Goal: Task Accomplishment & Management: Complete application form

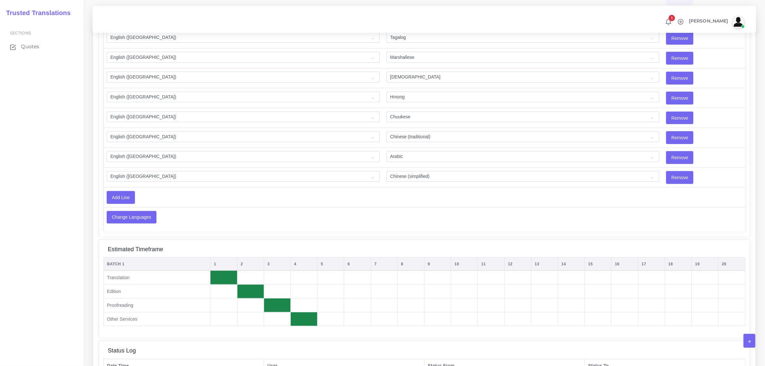
scroll to position [562, 0]
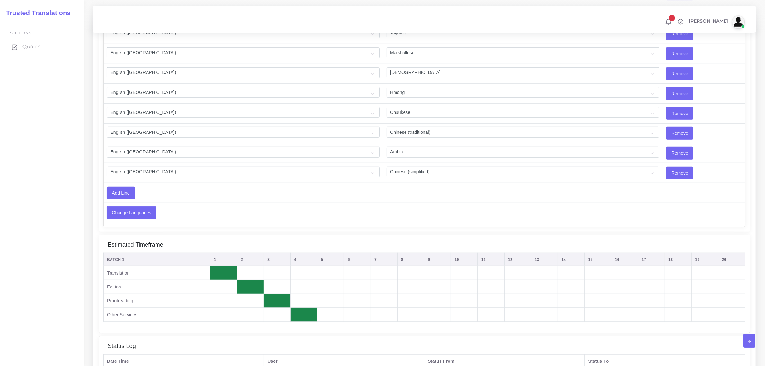
click at [36, 47] on span "Quotes" at bounding box center [31, 46] width 18 height 7
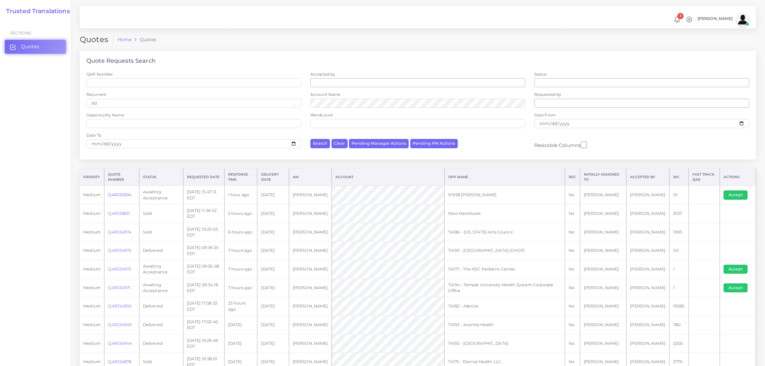
click at [118, 194] on link "QAR125004" at bounding box center [119, 194] width 23 height 5
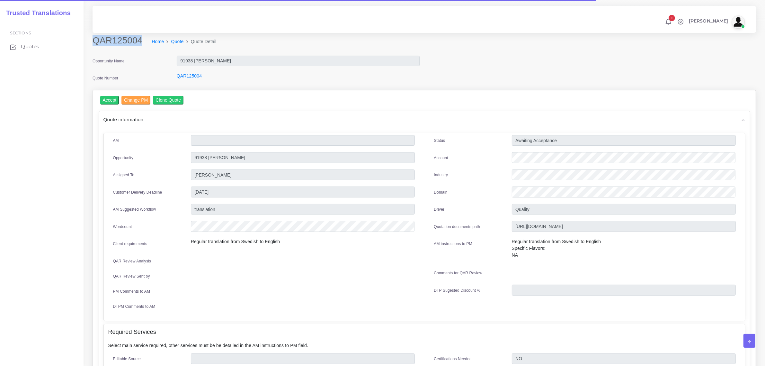
drag, startPoint x: 94, startPoint y: 40, endPoint x: 138, endPoint y: 38, distance: 44.1
click at [138, 38] on h2 "QAR125004" at bounding box center [120, 40] width 55 height 11
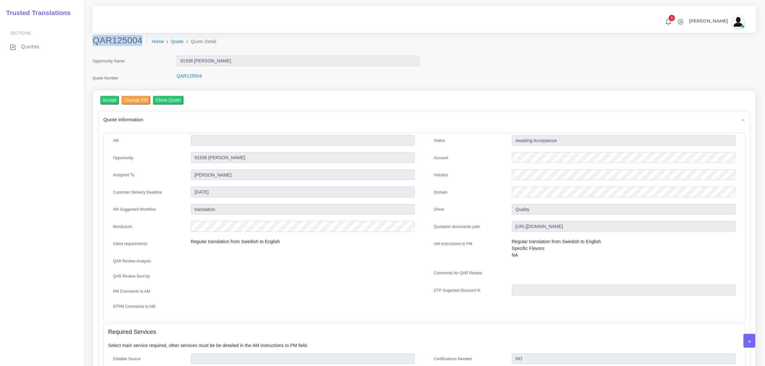
copy h2 "QAR125004"
click at [109, 100] on input "Accept" at bounding box center [109, 100] width 19 height 9
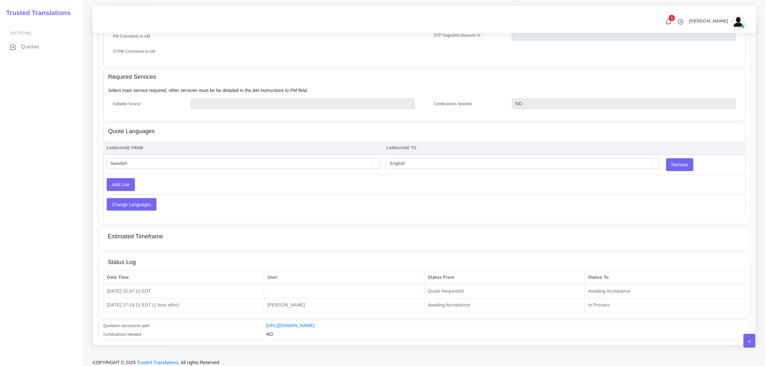
scroll to position [273, 0]
click at [315, 322] on link "https://workdrive.zoho.com/fgoh3e43b1a1fe2124b65bedd7c3c51a0e040/teams/fgoh3e43…" at bounding box center [290, 324] width 48 height 5
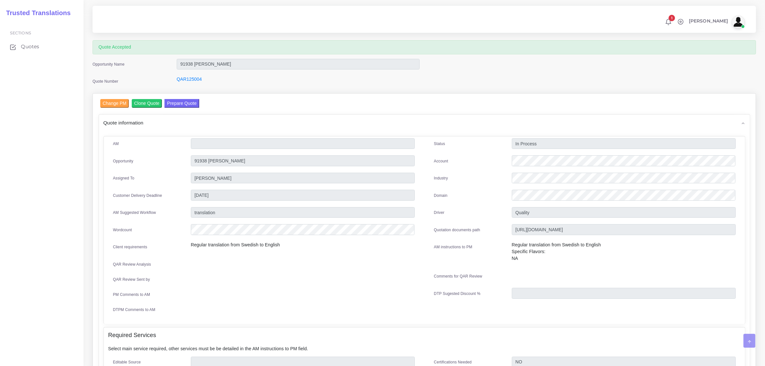
scroll to position [0, 0]
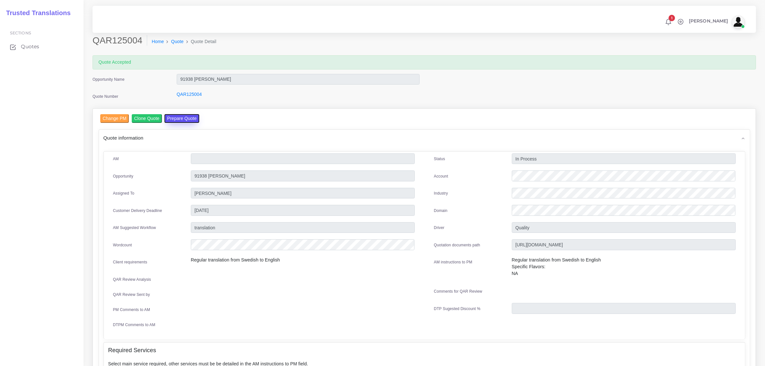
click at [174, 117] on button "Prepare Quote" at bounding box center [181, 118] width 35 height 9
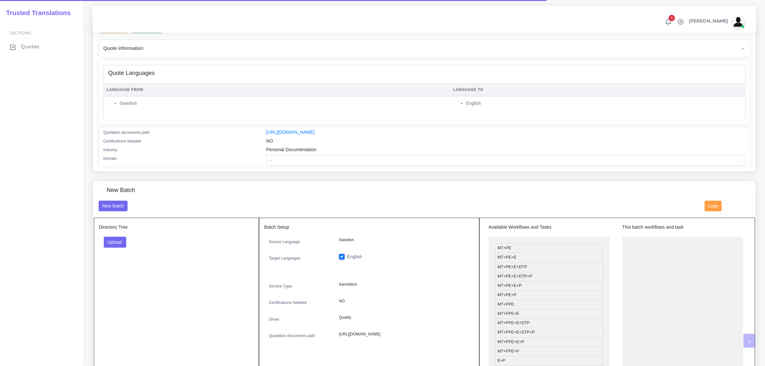
scroll to position [80, 0]
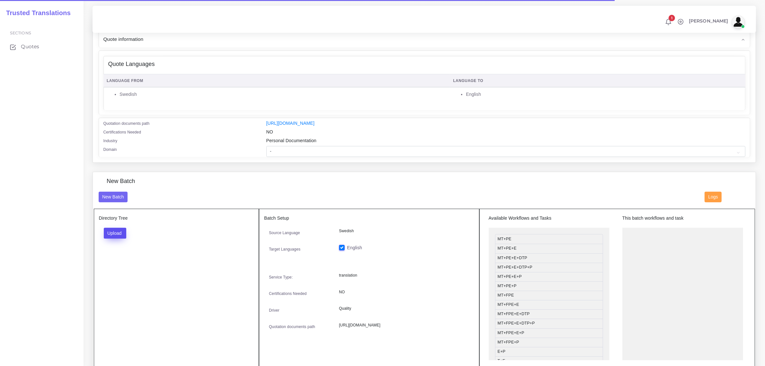
click at [115, 232] on button "Upload" at bounding box center [115, 232] width 23 height 11
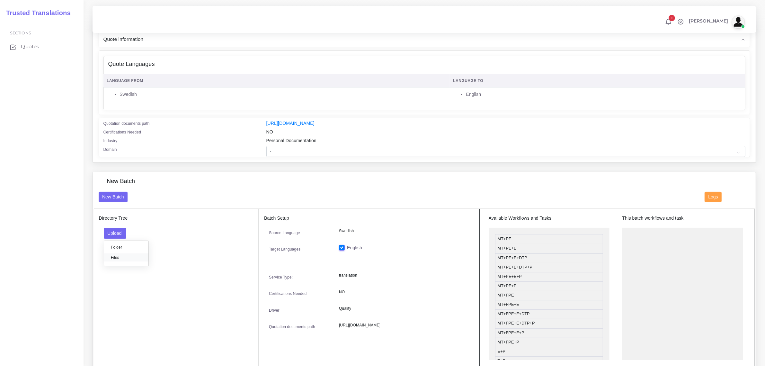
click at [126, 256] on label "Files" at bounding box center [126, 257] width 44 height 8
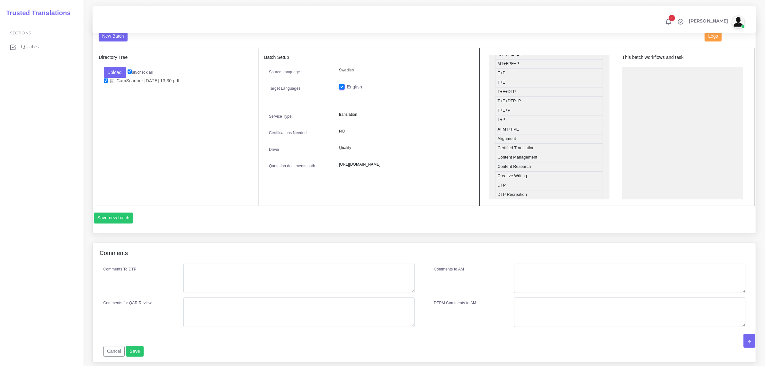
scroll to position [161, 0]
drag, startPoint x: 524, startPoint y: 150, endPoint x: 654, endPoint y: 69, distance: 153.3
drag, startPoint x: 531, startPoint y: 191, endPoint x: 665, endPoint y: 86, distance: 170.5
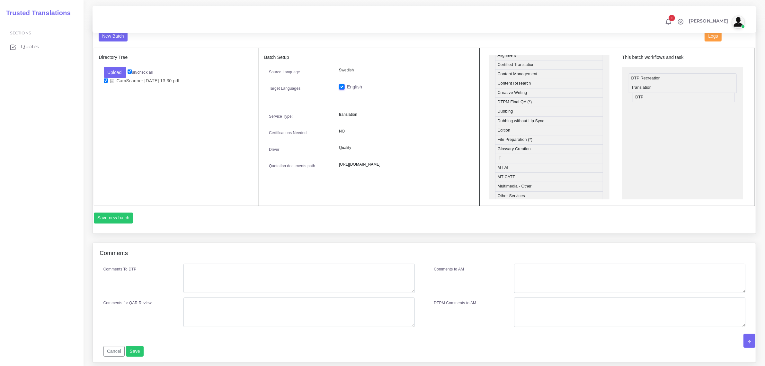
drag, startPoint x: 518, startPoint y: 103, endPoint x: 656, endPoint y: 96, distance: 138.0
click at [117, 217] on button "Save new batch" at bounding box center [114, 217] width 40 height 11
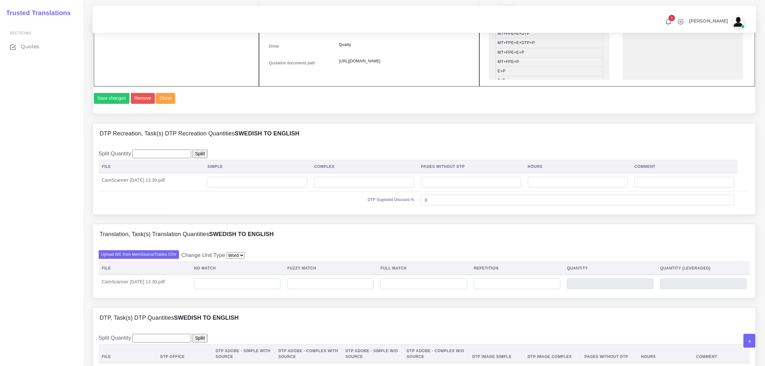
scroll to position [361, 0]
click at [267, 187] on input "number" at bounding box center [258, 181] width 100 height 11
type input "9"
click at [365, 187] on input "number" at bounding box center [364, 181] width 100 height 11
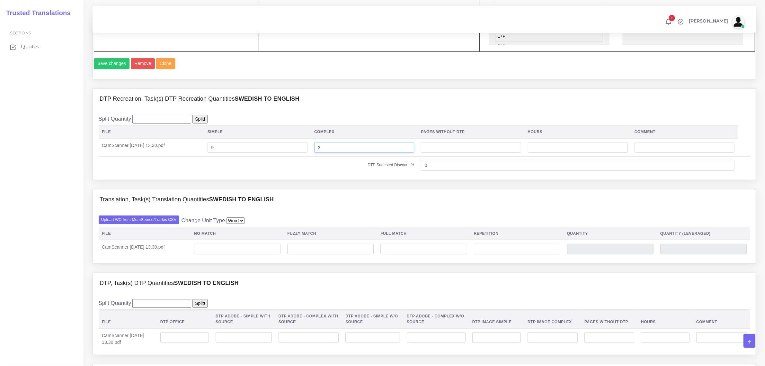
scroll to position [442, 0]
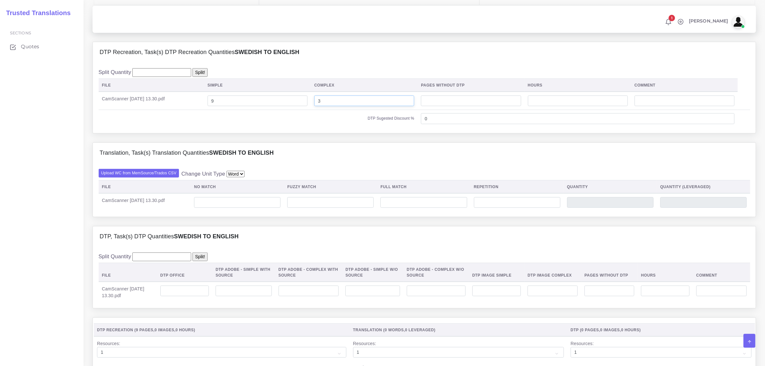
type input "3"
click at [248, 208] on input "number" at bounding box center [237, 202] width 86 height 11
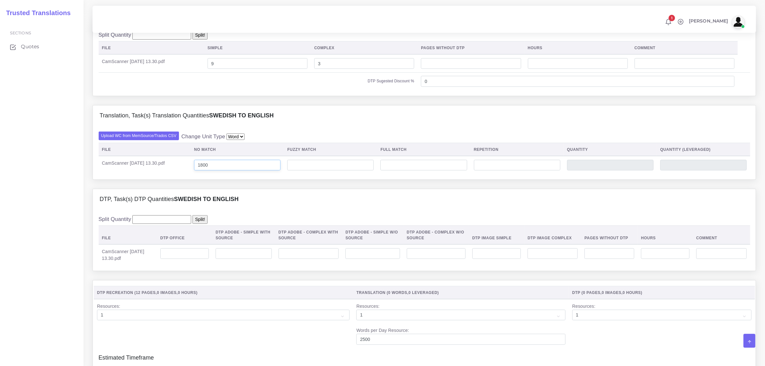
scroll to position [562, 0]
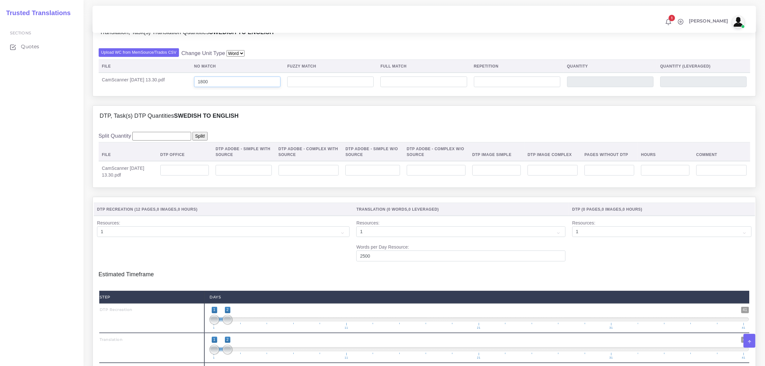
type input "1800"
click at [202, 176] on input "number" at bounding box center [184, 170] width 49 height 11
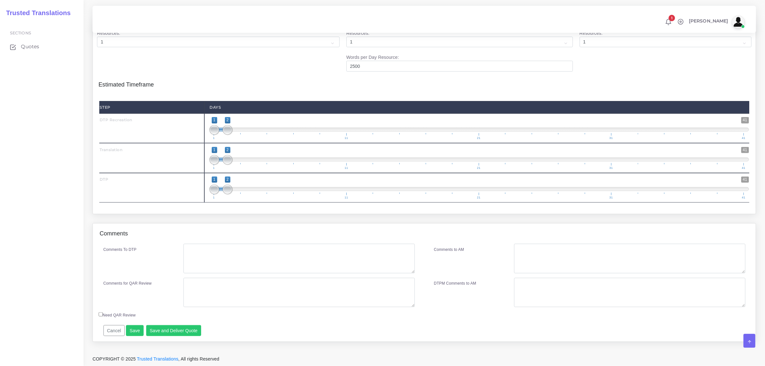
scroll to position [763, 0]
type input "12"
type input "1;1"
drag, startPoint x: 227, startPoint y: 133, endPoint x: 219, endPoint y: 132, distance: 8.1
click at [219, 132] on span at bounding box center [214, 130] width 10 height 10
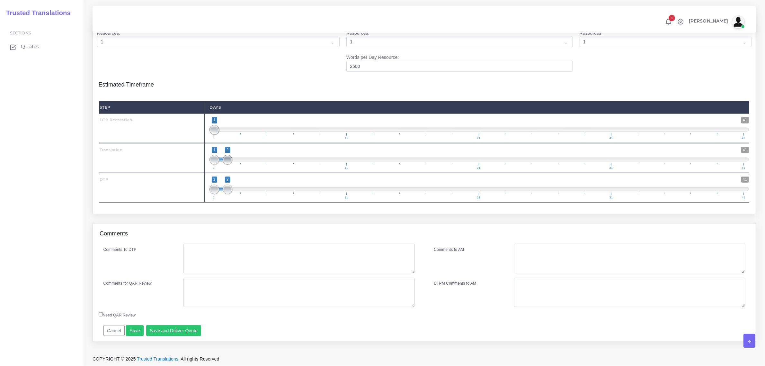
drag, startPoint x: 229, startPoint y: 160, endPoint x: 235, endPoint y: 161, distance: 5.9
click at [235, 161] on span "1 41 1 2 1 — 2 1 11 21 31 41" at bounding box center [478, 158] width 539 height 22
drag, startPoint x: 227, startPoint y: 189, endPoint x: 253, endPoint y: 191, distance: 25.8
click at [253, 191] on span at bounding box center [254, 189] width 10 height 10
type input "4;4"
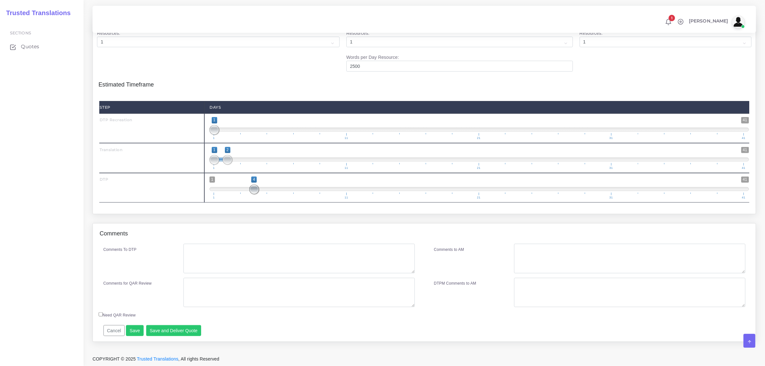
drag, startPoint x: 217, startPoint y: 191, endPoint x: 242, endPoint y: 177, distance: 28.2
click at [254, 191] on span at bounding box center [254, 189] width 10 height 10
drag, startPoint x: 228, startPoint y: 162, endPoint x: 234, endPoint y: 163, distance: 5.5
click at [234, 163] on span "1 41 1 2 1 — 2 1 11 21 31 41" at bounding box center [478, 158] width 539 height 22
type input "2;2"
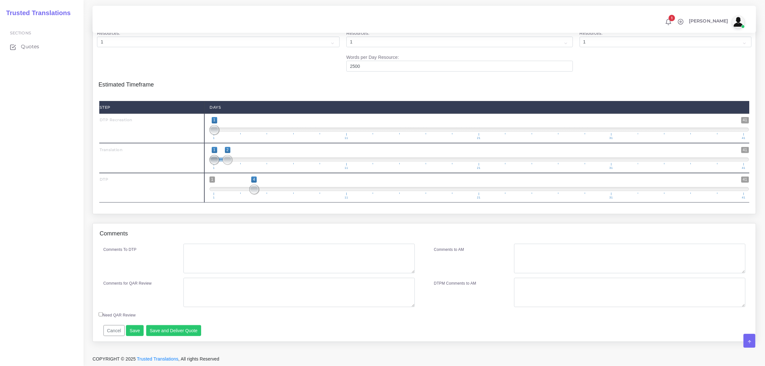
drag, startPoint x: 212, startPoint y: 160, endPoint x: 227, endPoint y: 164, distance: 15.8
click at [219, 164] on span at bounding box center [214, 160] width 10 height 10
drag, startPoint x: 252, startPoint y: 192, endPoint x: 248, endPoint y: 192, distance: 3.9
click at [242, 193] on span at bounding box center [241, 189] width 10 height 10
type input "3;3"
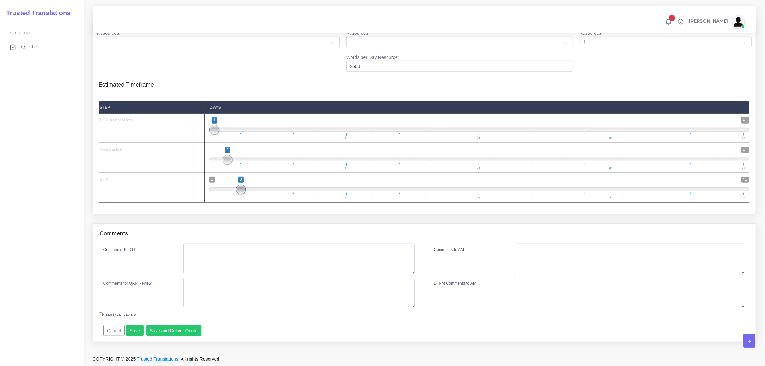
drag, startPoint x: 253, startPoint y: 191, endPoint x: 246, endPoint y: 191, distance: 6.4
click at [243, 191] on span at bounding box center [241, 189] width 10 height 10
click at [211, 259] on textarea "Comments To DTP" at bounding box center [298, 259] width 231 height 30
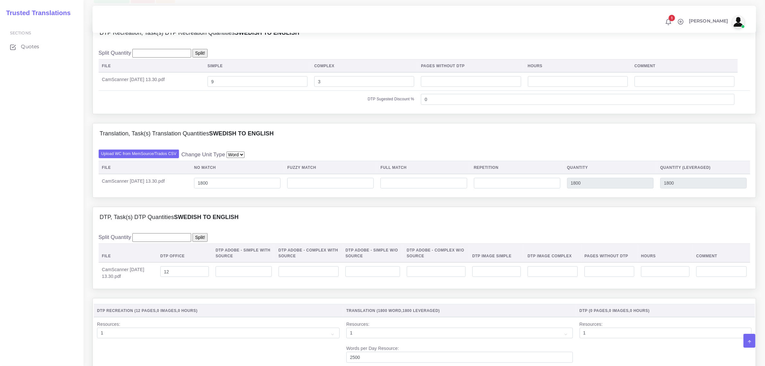
scroll to position [442, 0]
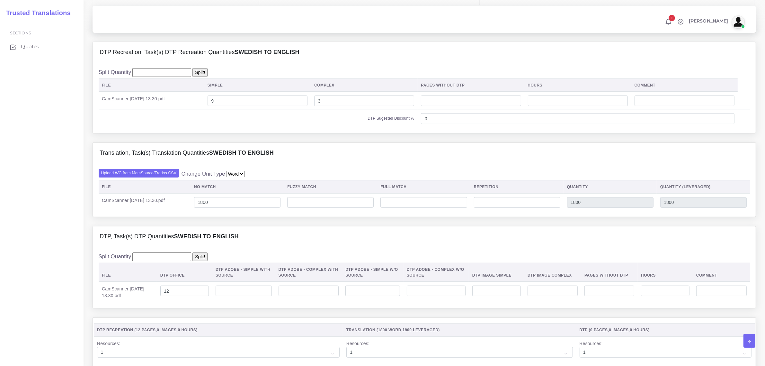
type textarea "structure"
click at [329, 106] on input "3" at bounding box center [364, 100] width 100 height 11
type input "5"
drag, startPoint x: 234, startPoint y: 113, endPoint x: 225, endPoint y: 113, distance: 8.7
click at [225, 106] on input "9" at bounding box center [258, 100] width 100 height 11
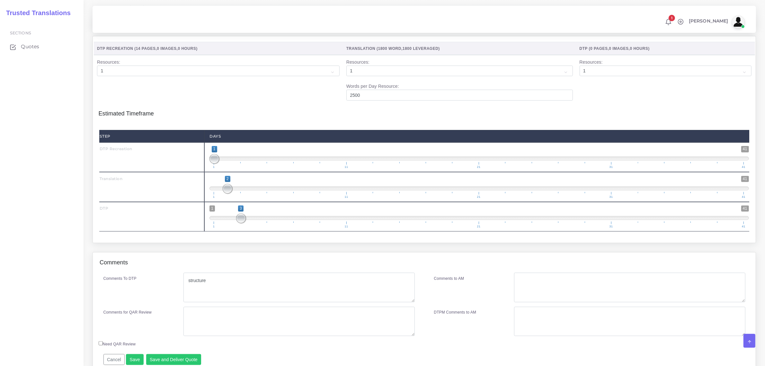
scroll to position [766, 0]
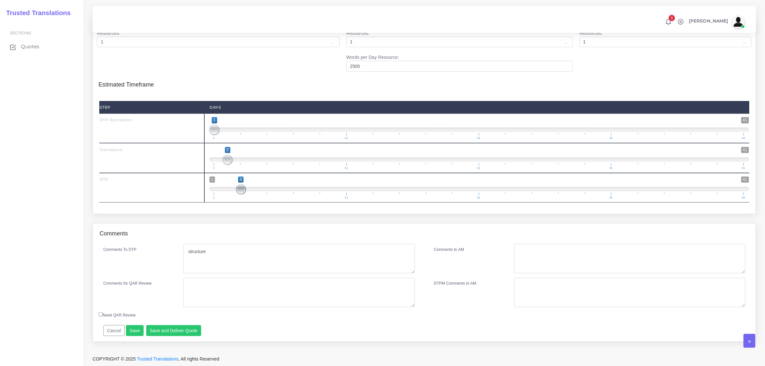
type input "7"
drag, startPoint x: 241, startPoint y: 189, endPoint x: 253, endPoint y: 186, distance: 12.0
click at [253, 186] on span at bounding box center [254, 189] width 10 height 10
type input "4;4"
drag, startPoint x: 242, startPoint y: 190, endPoint x: 260, endPoint y: 190, distance: 17.7
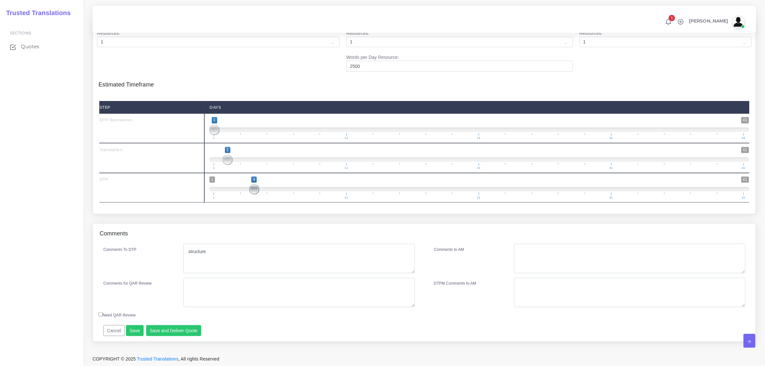
click at [251, 187] on span at bounding box center [254, 189] width 10 height 10
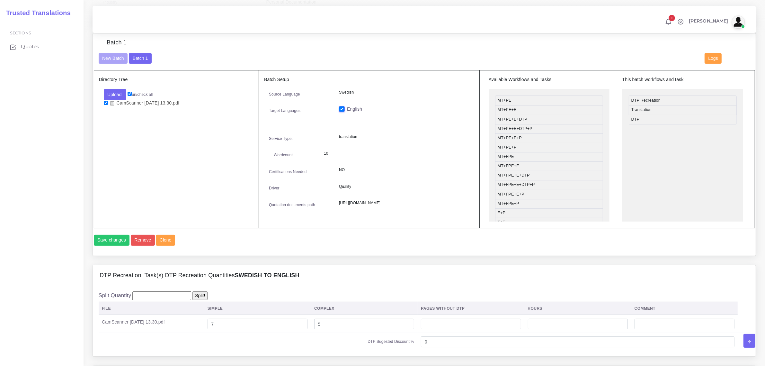
scroll to position [123, 0]
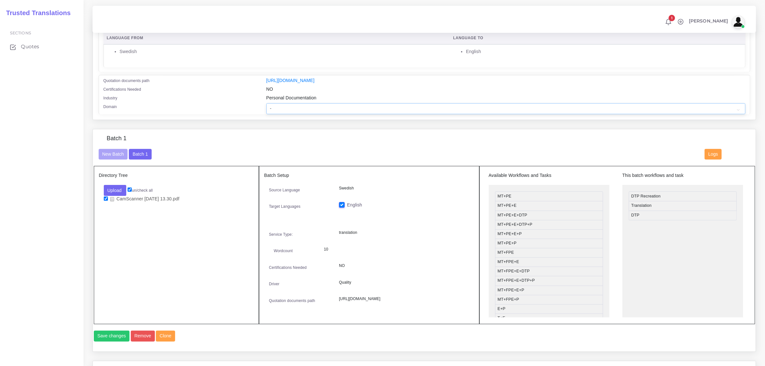
click at [291, 107] on select "- Advertising and Media Agriculture, Forestry and Fishing Architecture, Buildin…" at bounding box center [505, 108] width 479 height 11
select select "Healthcare and Health Sciences"
click at [266, 103] on select "- Advertising and Media Agriculture, Forestry and Fishing Architecture, Buildin…" at bounding box center [505, 108] width 479 height 11
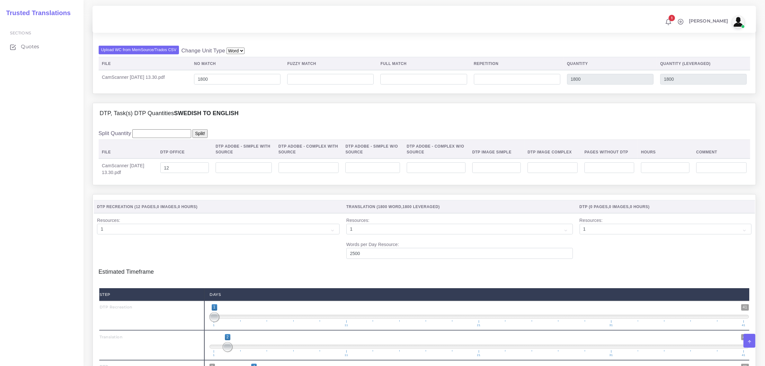
scroll to position [766, 0]
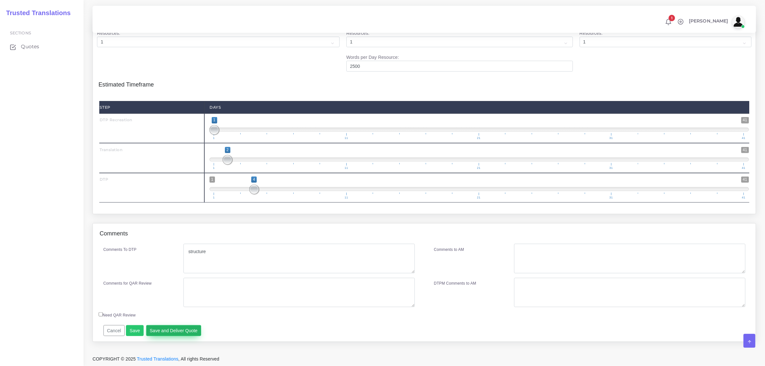
click at [171, 327] on button "Save and Deliver Quote" at bounding box center [173, 330] width 55 height 11
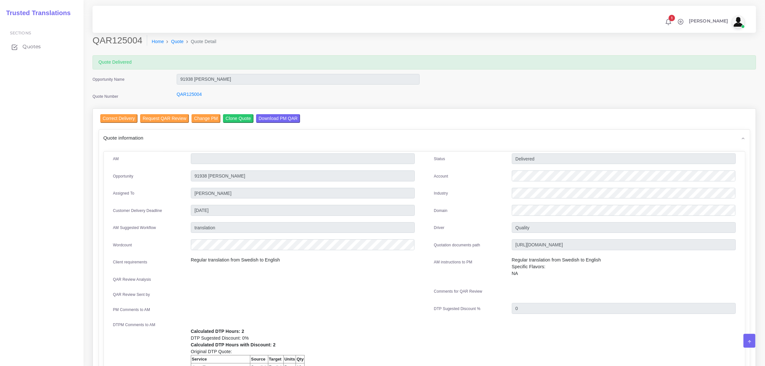
click at [31, 47] on span "Quotes" at bounding box center [31, 46] width 18 height 7
